Goal: Information Seeking & Learning: Compare options

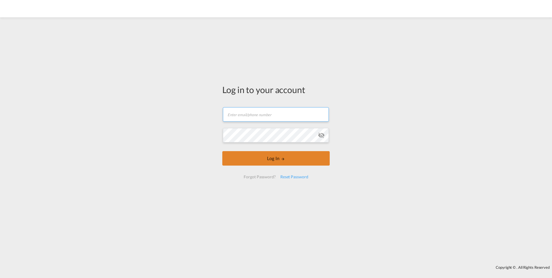
type input "[PERSON_NAME][EMAIL_ADDRESS][DOMAIN_NAME]"
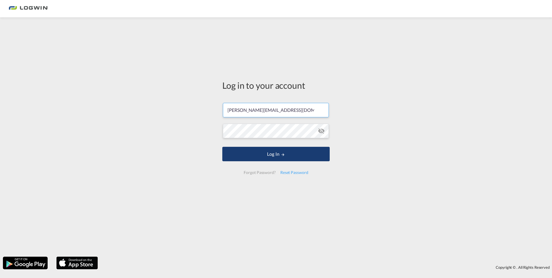
click at [296, 159] on button "Log In" at bounding box center [275, 154] width 107 height 14
